Goal: Complete application form

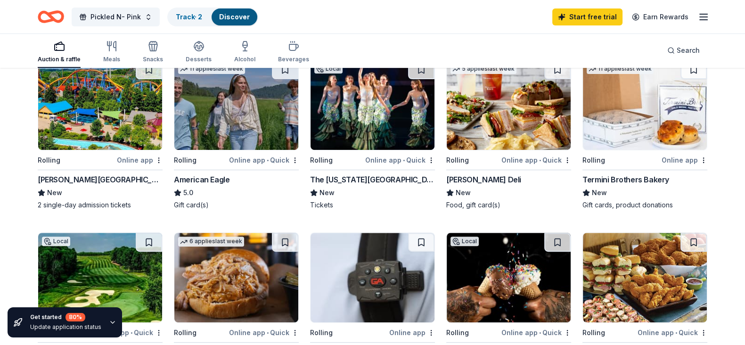
scroll to position [484, 0]
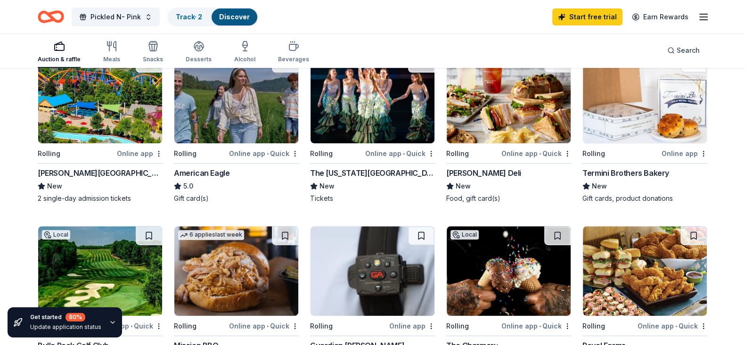
click at [606, 179] on div "Termini Brothers Bakery" at bounding box center [626, 172] width 87 height 11
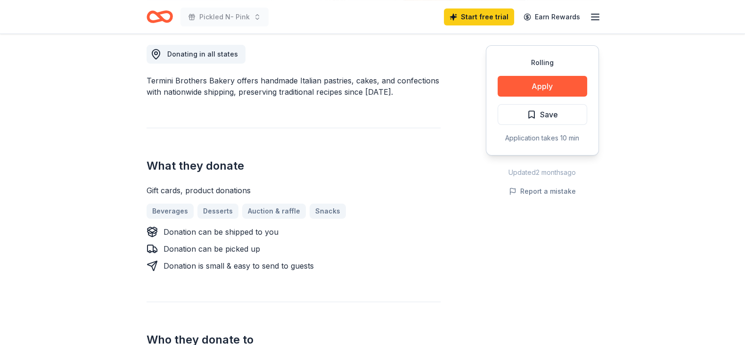
scroll to position [268, 0]
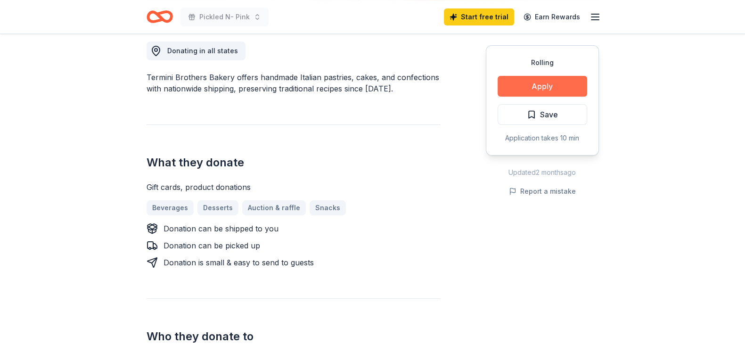
click at [526, 88] on button "Apply" at bounding box center [543, 86] width 90 height 21
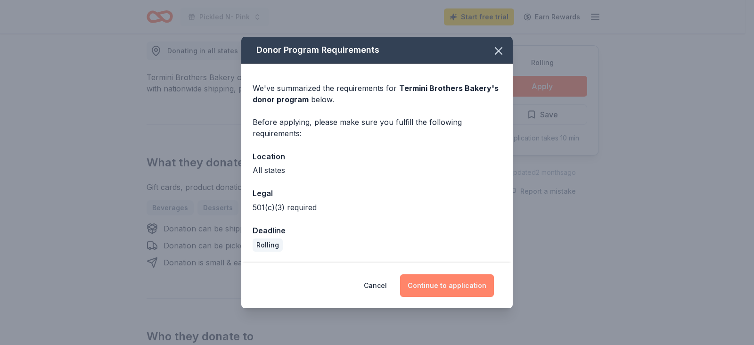
click at [420, 286] on button "Continue to application" at bounding box center [447, 285] width 94 height 23
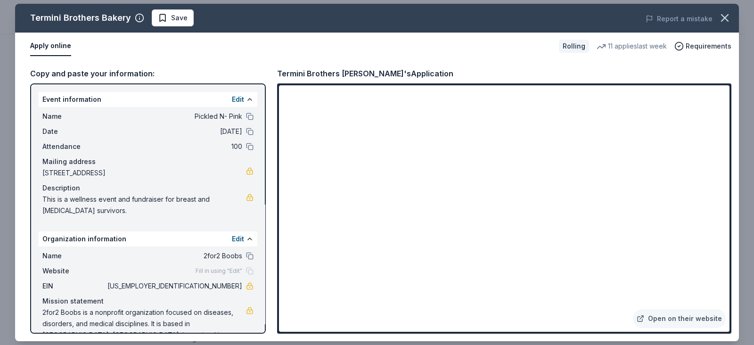
click at [459, 27] on div "Report a mistake" at bounding box center [598, 19] width 282 height 26
click at [720, 22] on icon "button" at bounding box center [724, 17] width 13 height 13
